Goal: Book appointment/travel/reservation

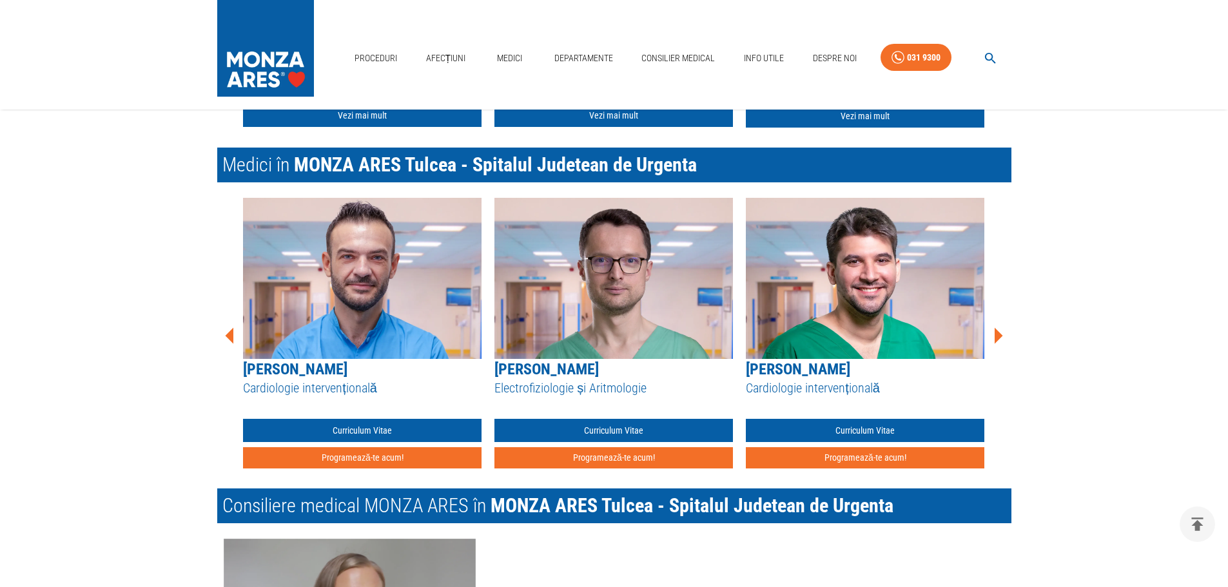
scroll to position [1766, 0]
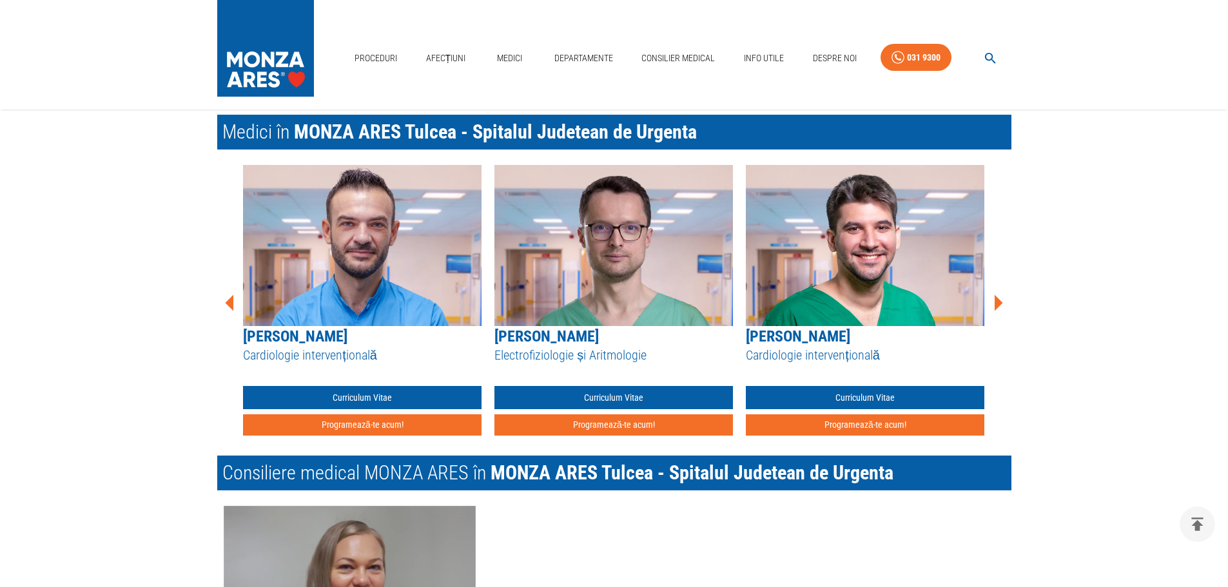
click at [353, 415] on button "Programează-te acum!" at bounding box center [362, 425] width 239 height 21
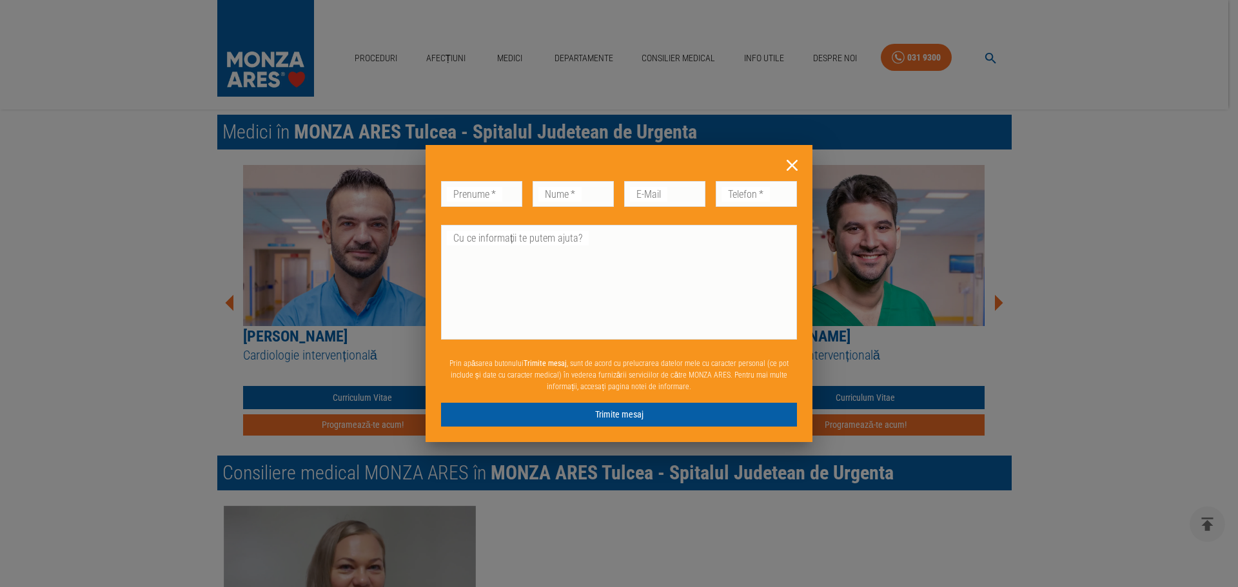
click at [794, 167] on icon at bounding box center [792, 165] width 11 height 11
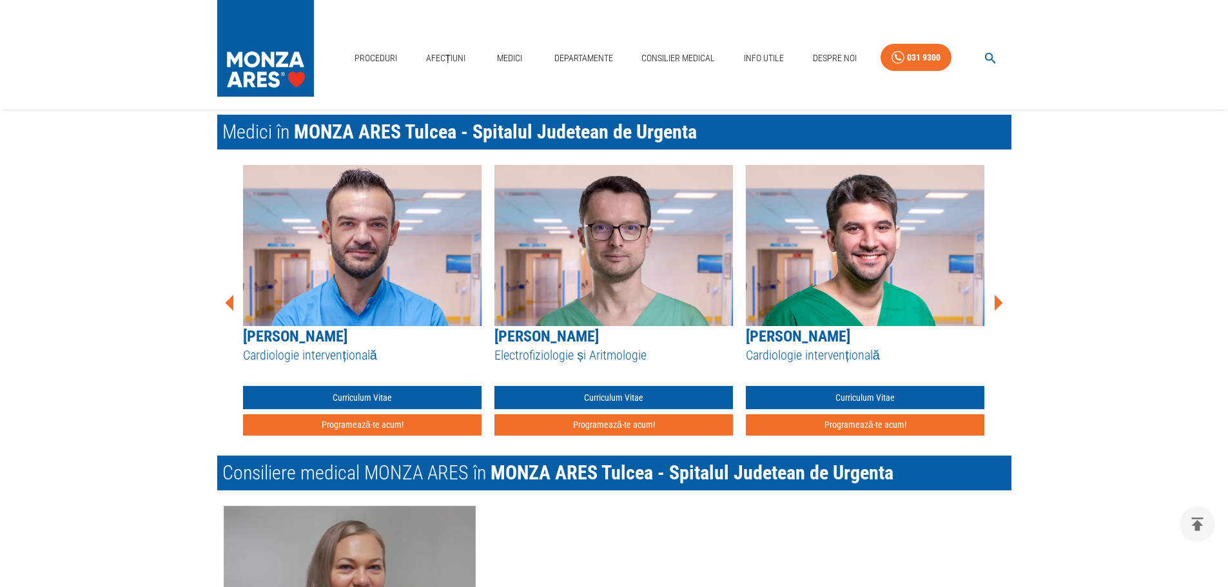
click at [998, 295] on icon at bounding box center [999, 303] width 8 height 16
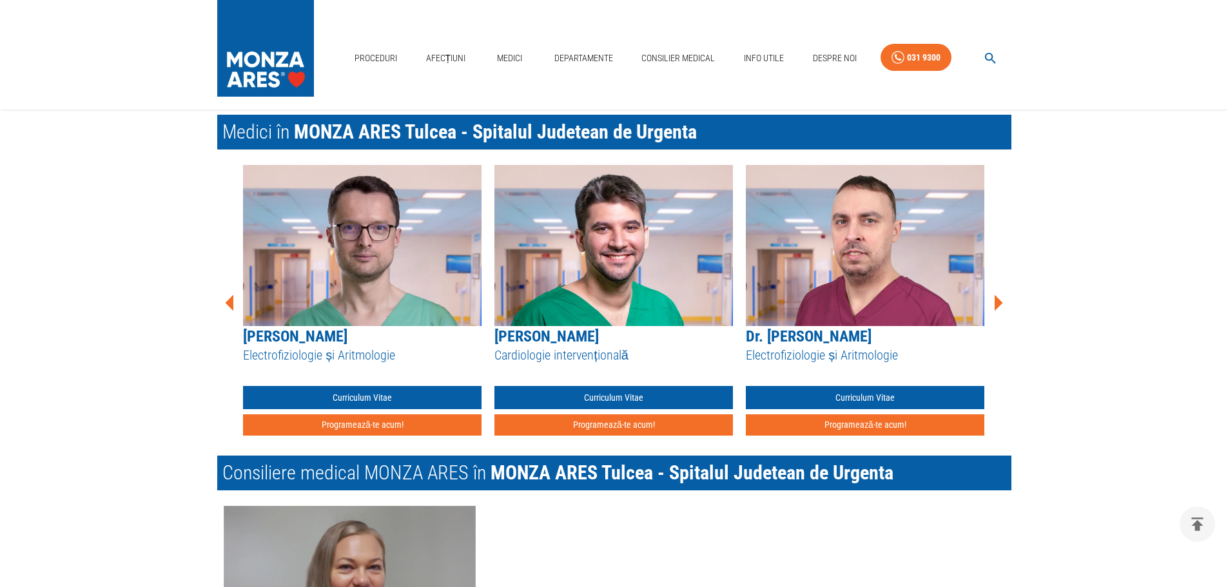
click at [998, 295] on icon at bounding box center [999, 303] width 8 height 16
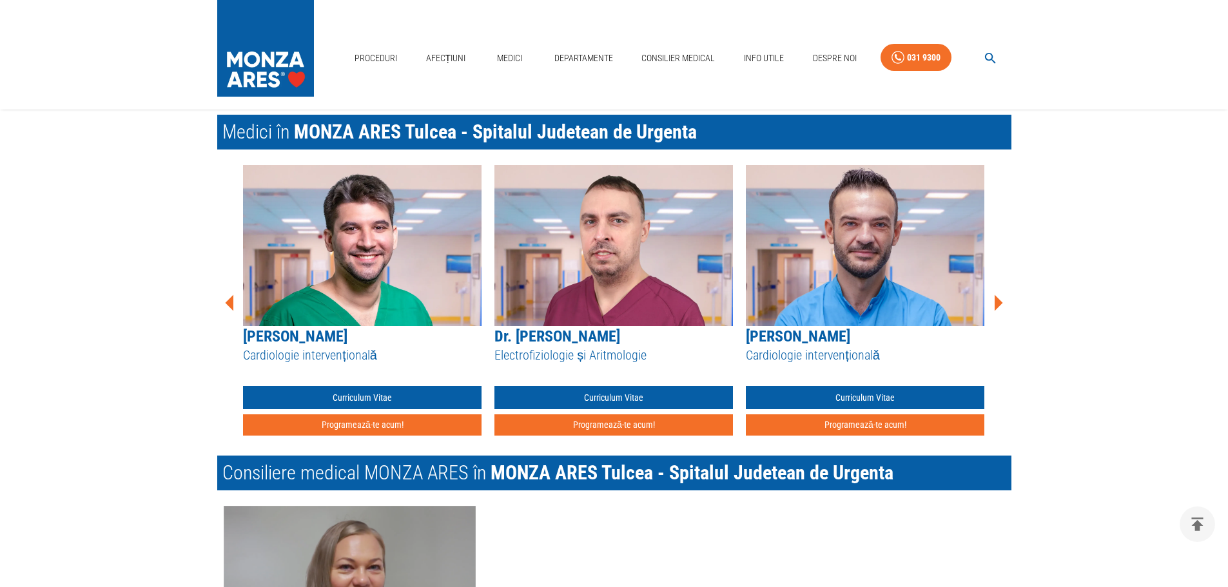
click at [998, 295] on icon at bounding box center [999, 303] width 8 height 16
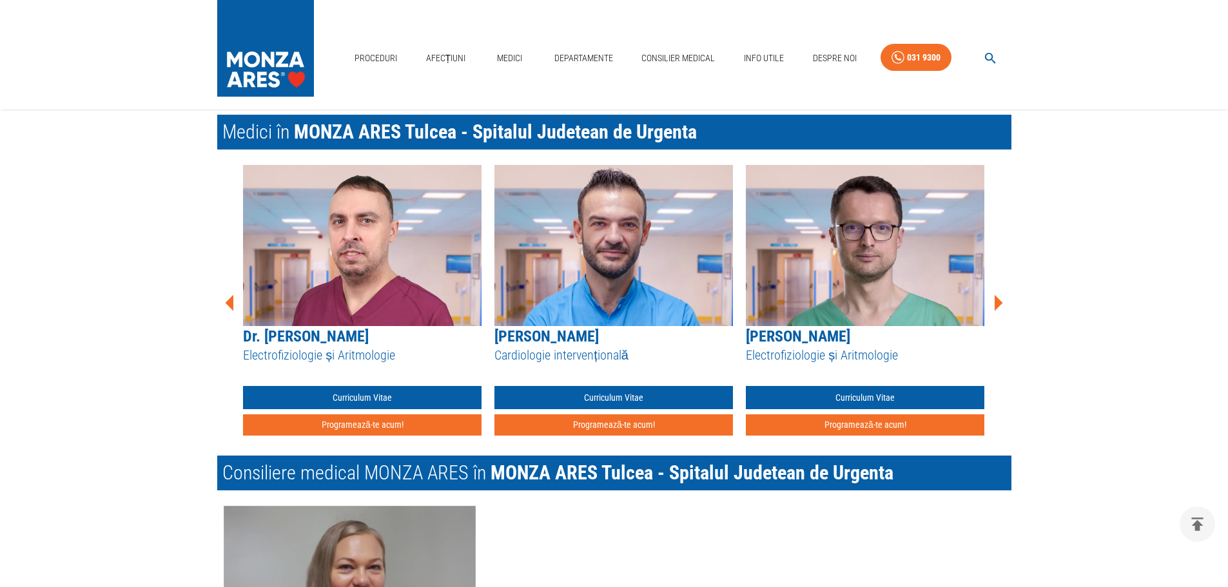
click at [998, 295] on icon at bounding box center [999, 303] width 8 height 16
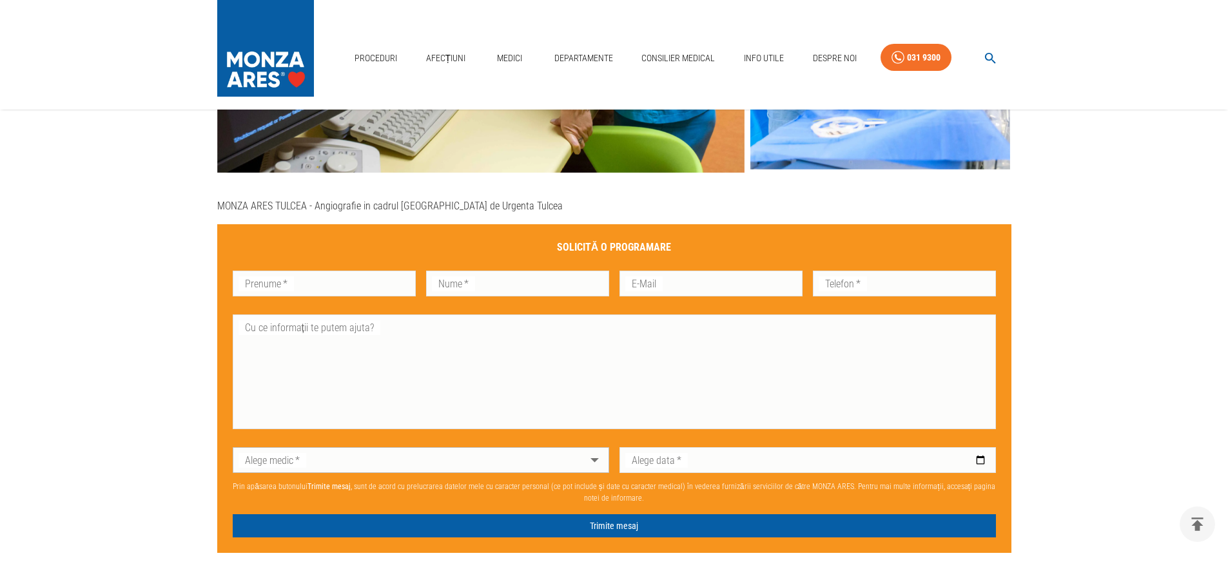
scroll to position [735, 0]
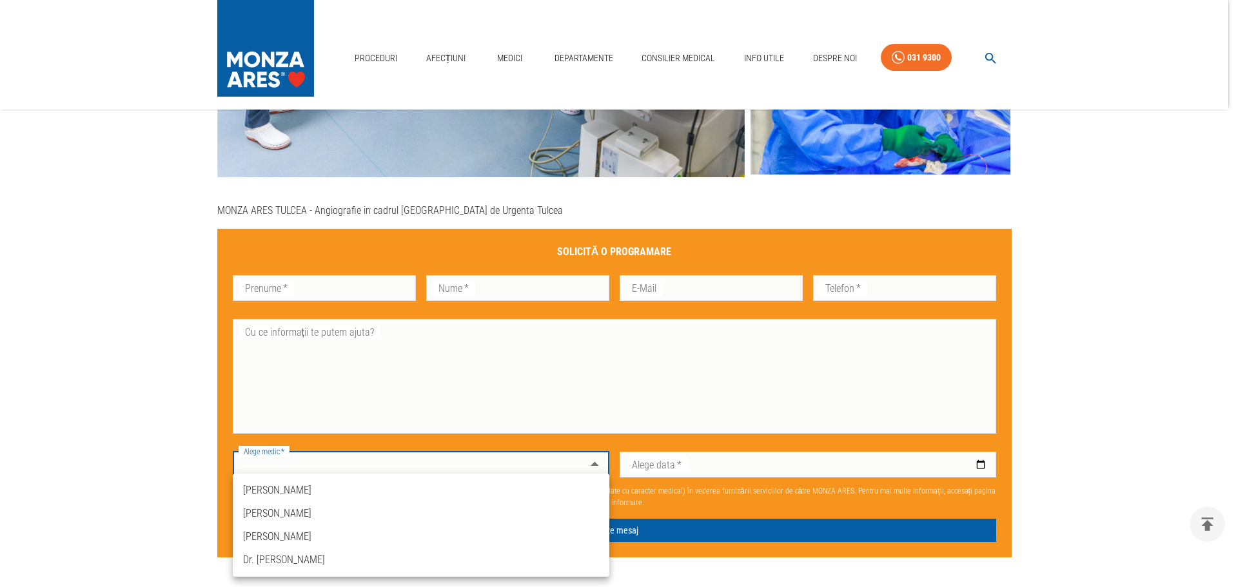
click at [598, 462] on div at bounding box center [619, 293] width 1238 height 587
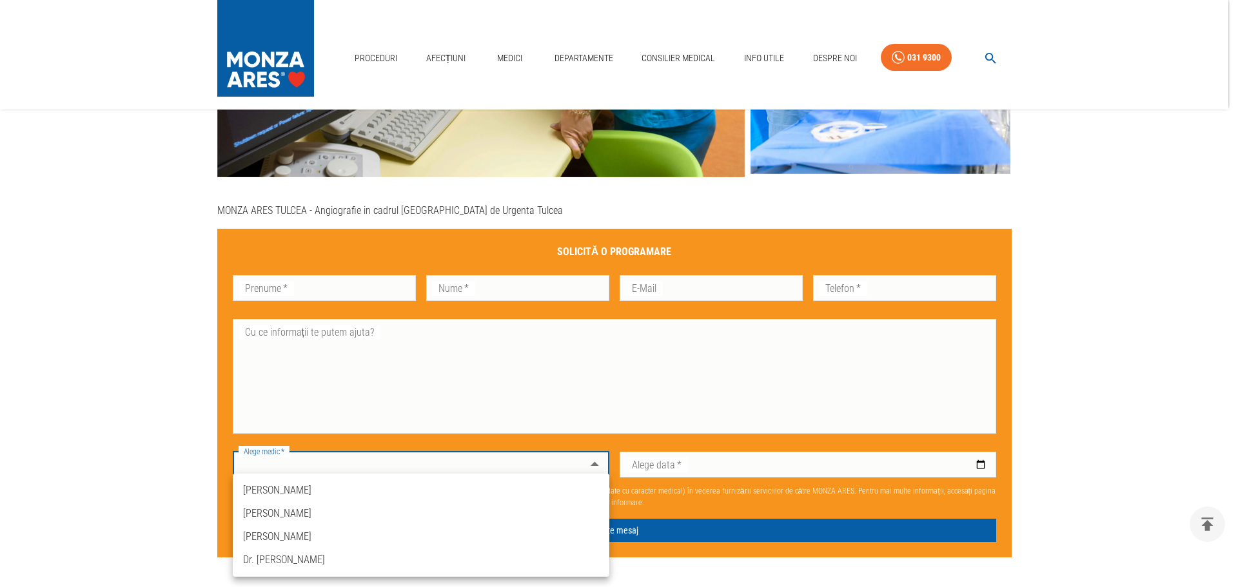
click at [1054, 379] on div at bounding box center [619, 293] width 1238 height 587
